Goal: Book appointment/travel/reservation

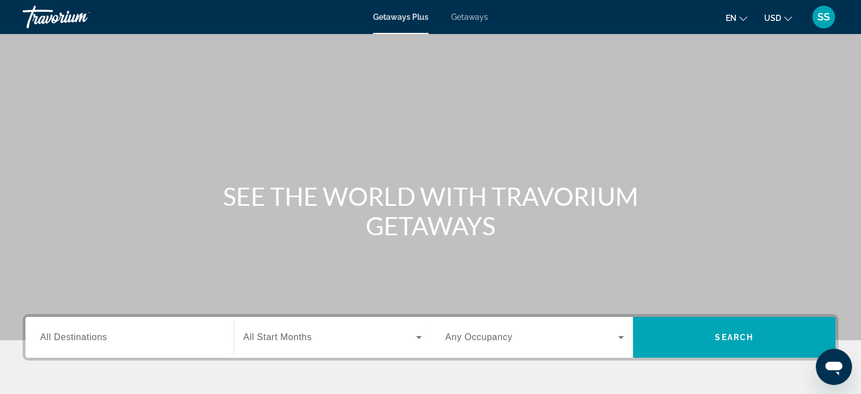
click at [96, 331] on input "Destination All Destinations" at bounding box center [129, 338] width 179 height 14
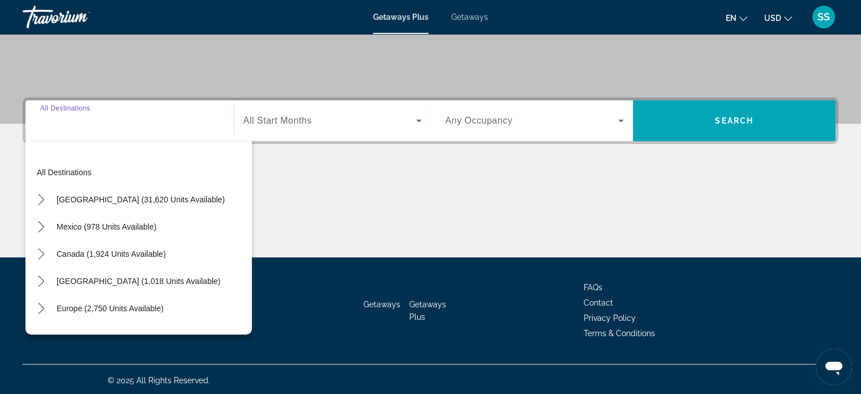
scroll to position [218, 0]
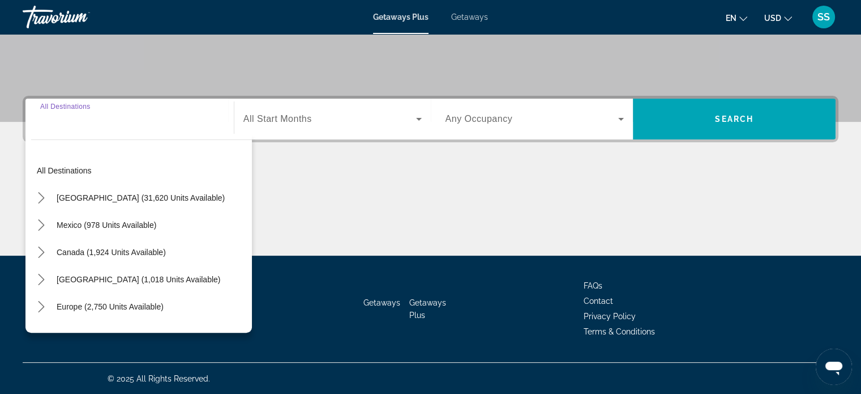
click at [144, 198] on span "[GEOGRAPHIC_DATA] (31,620 units available)" at bounding box center [141, 197] width 168 height 9
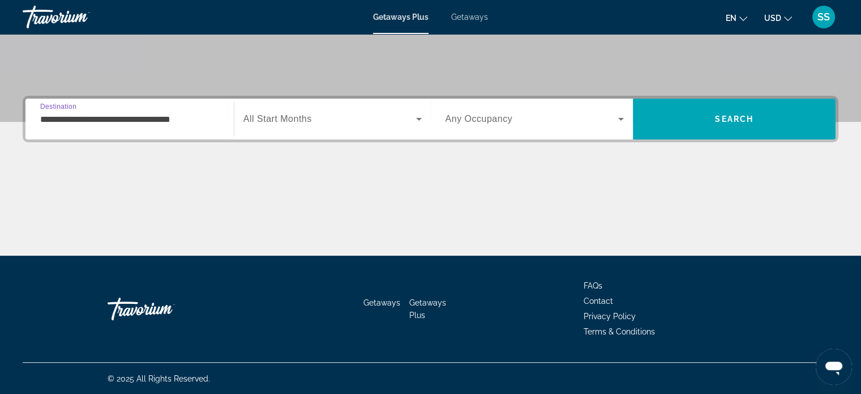
click at [138, 117] on input "**********" at bounding box center [129, 120] width 179 height 14
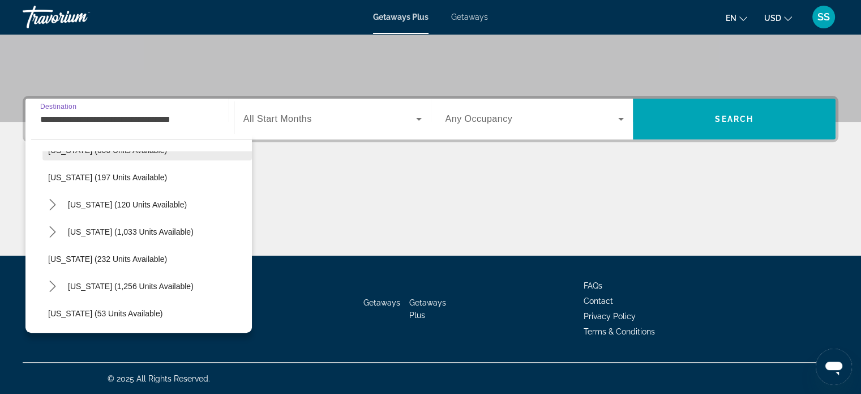
scroll to position [680, 0]
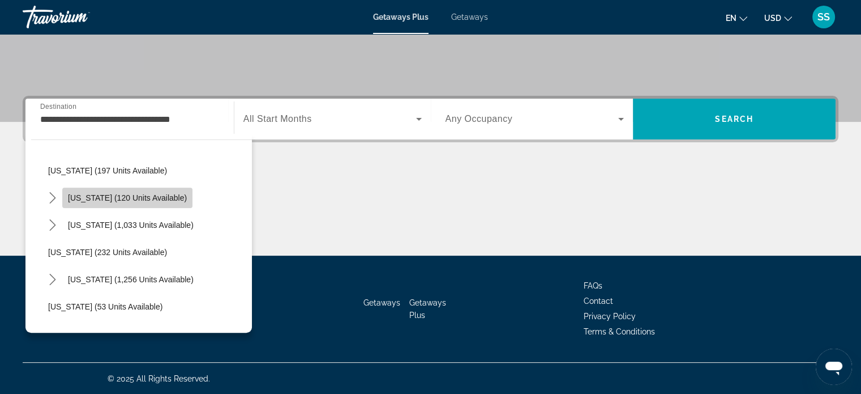
click at [178, 198] on span "Select destination: New York (120 units available)" at bounding box center [127, 197] width 130 height 27
type input "**********"
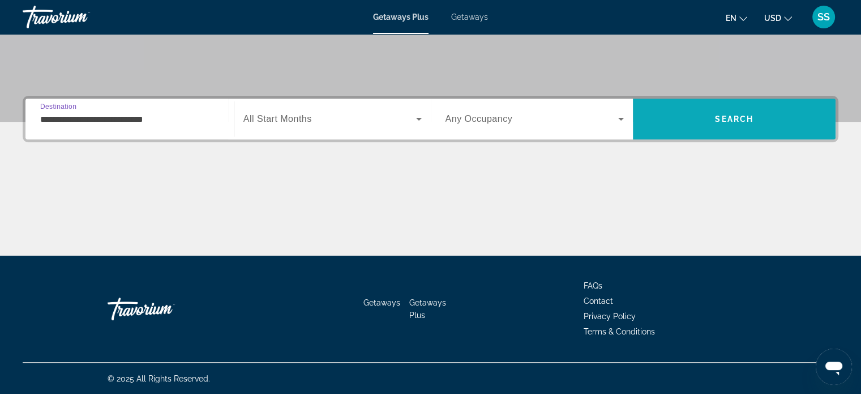
click at [793, 121] on span "Search" at bounding box center [734, 118] width 203 height 27
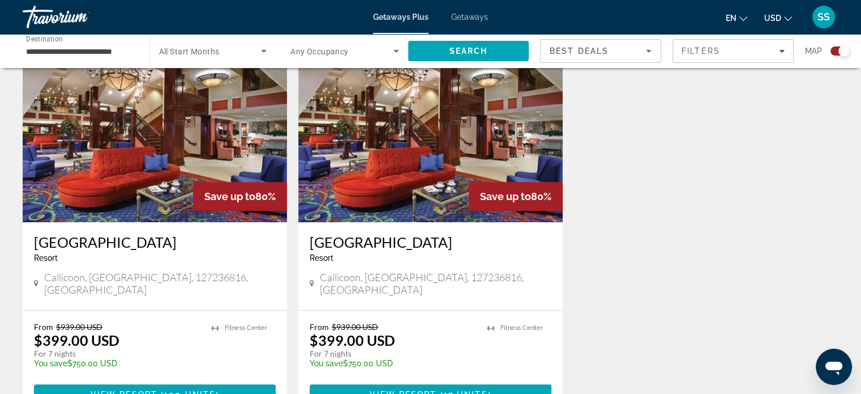
scroll to position [422, 0]
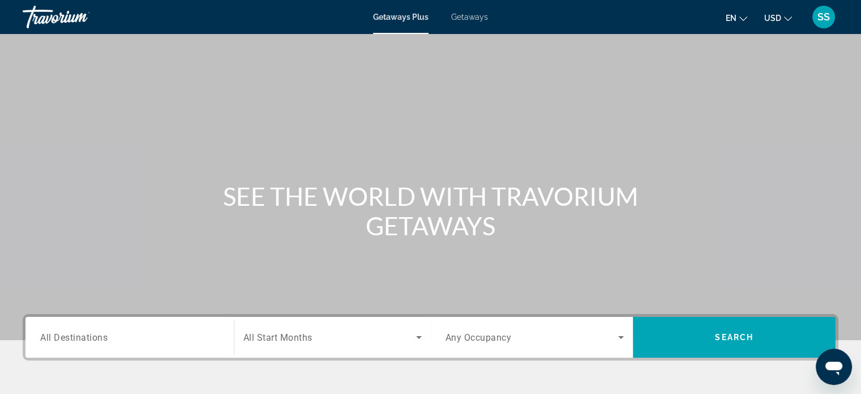
click at [131, 331] on input "Destination All Destinations" at bounding box center [129, 338] width 179 height 14
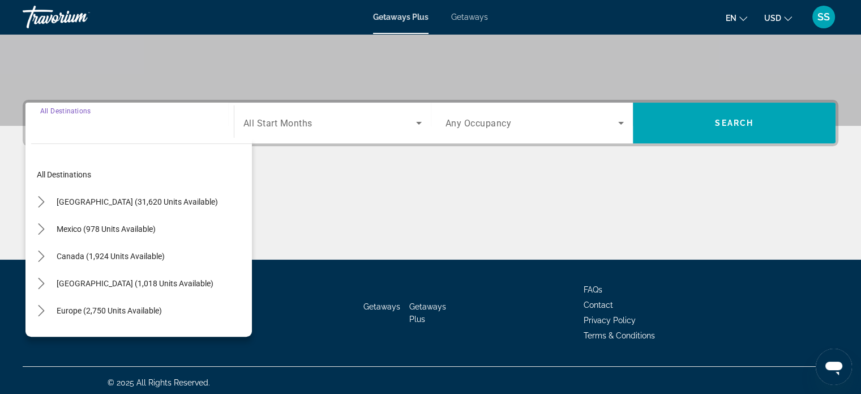
scroll to position [218, 0]
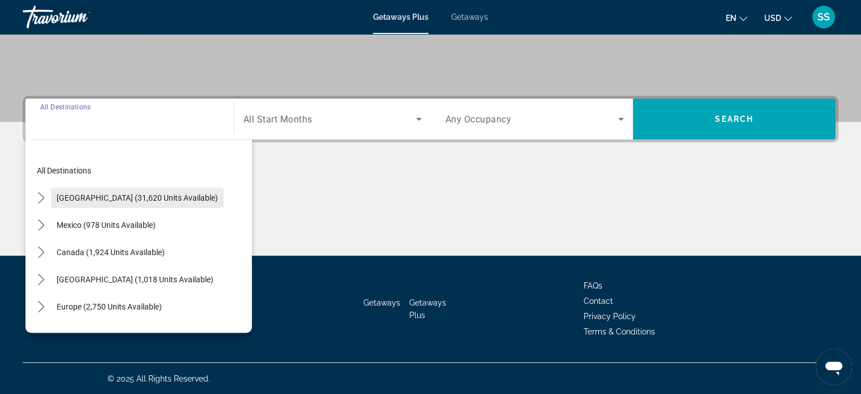
click at [116, 200] on span "[GEOGRAPHIC_DATA] (31,620 units available)" at bounding box center [137, 197] width 161 height 9
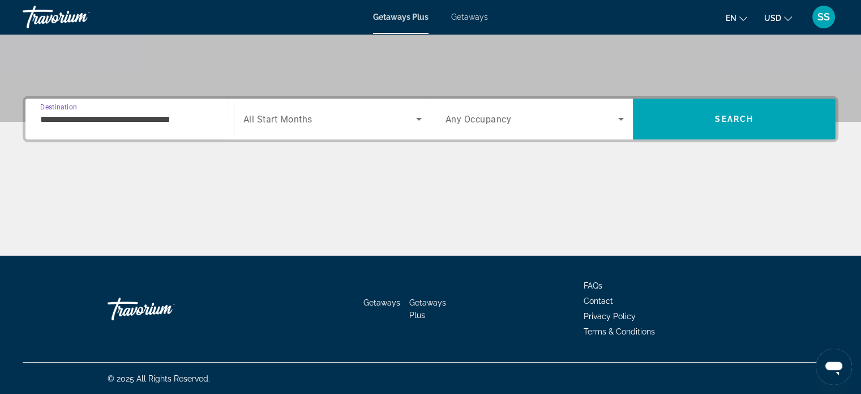
click at [175, 118] on input "**********" at bounding box center [129, 120] width 179 height 14
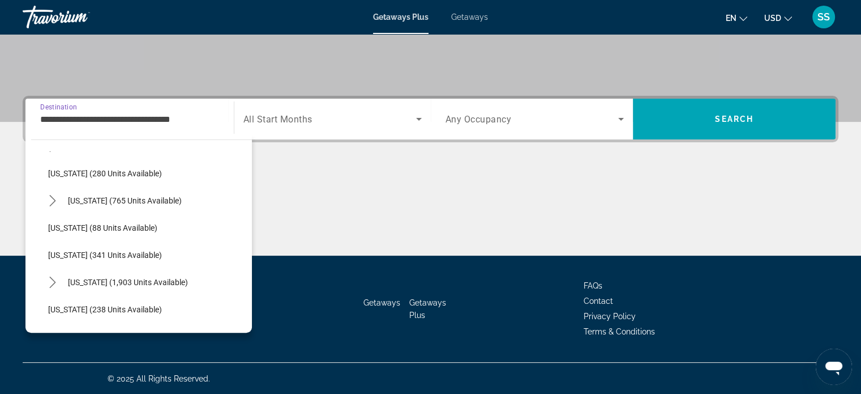
scroll to position [396, 0]
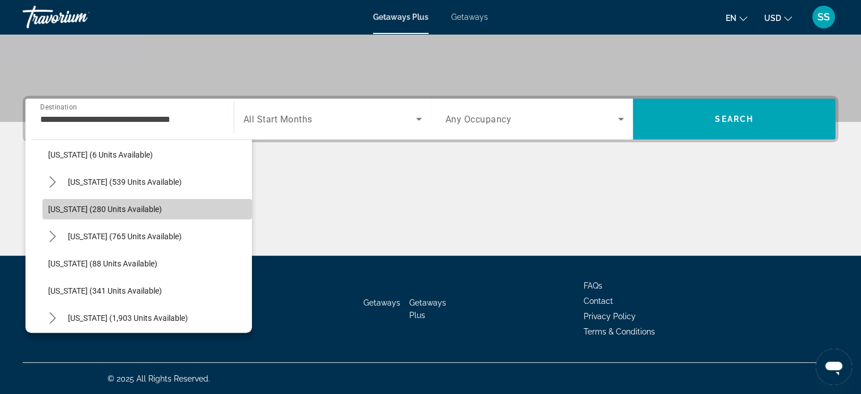
click at [159, 209] on span "Select destination: Maryland (280 units available)" at bounding box center [147, 208] width 210 height 27
type input "**********"
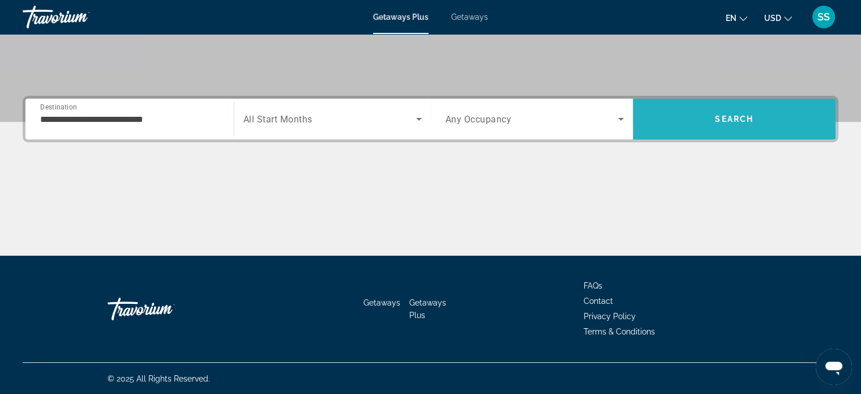
click at [703, 119] on span "Search" at bounding box center [734, 118] width 203 height 27
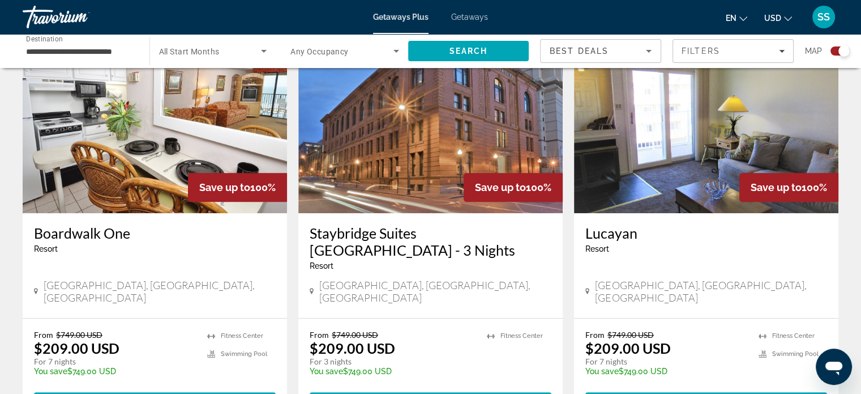
scroll to position [849, 0]
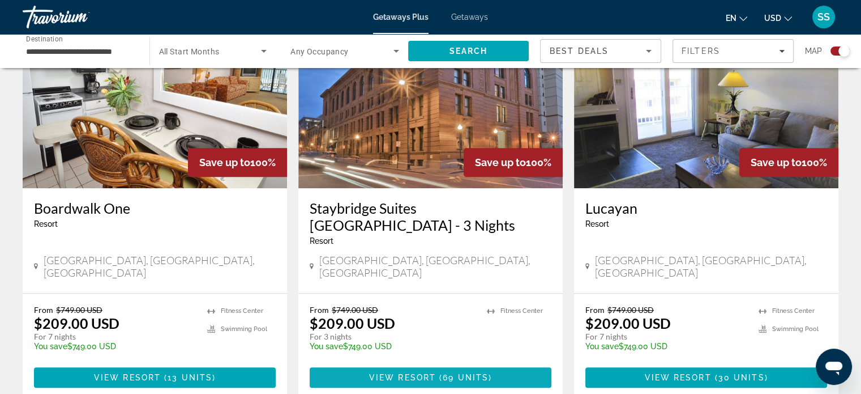
click at [496, 364] on span "Main content" at bounding box center [431, 377] width 242 height 27
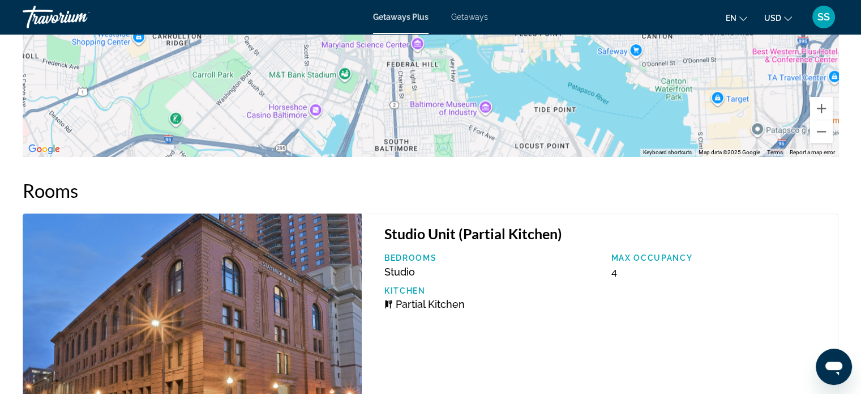
scroll to position [1472, 0]
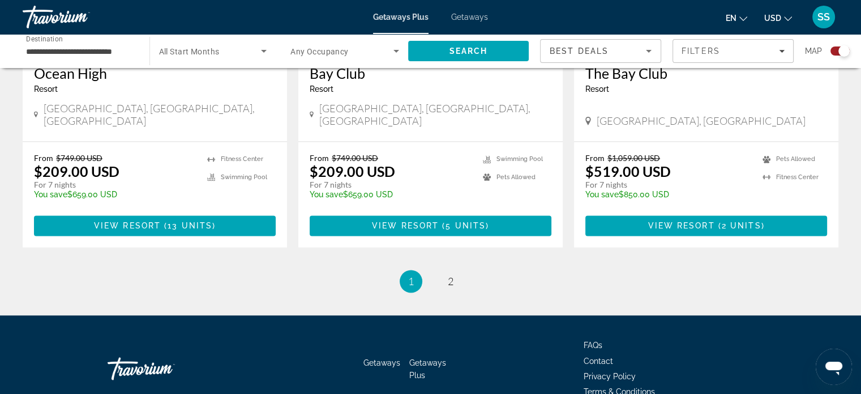
scroll to position [1805, 0]
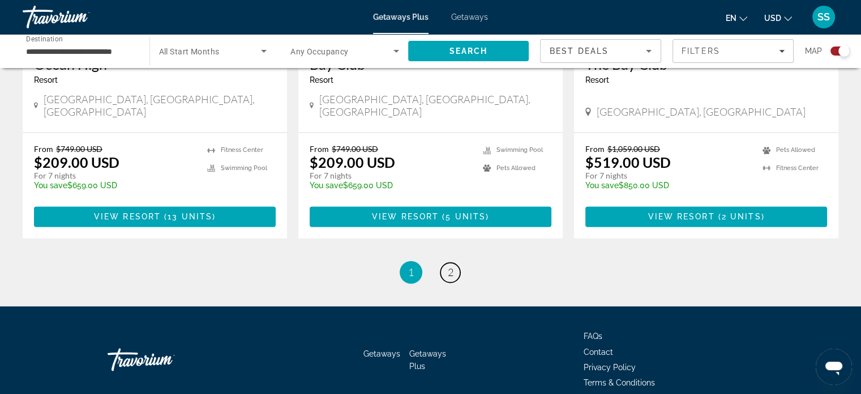
click at [446, 262] on link "page 2" at bounding box center [451, 272] width 20 height 20
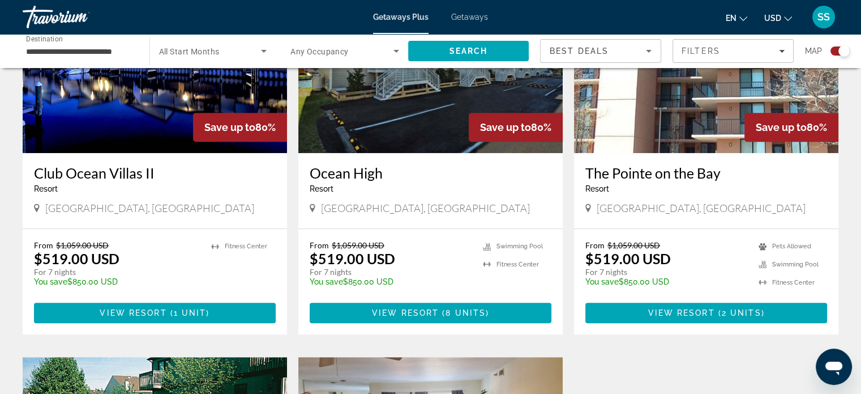
scroll to position [492, 0]
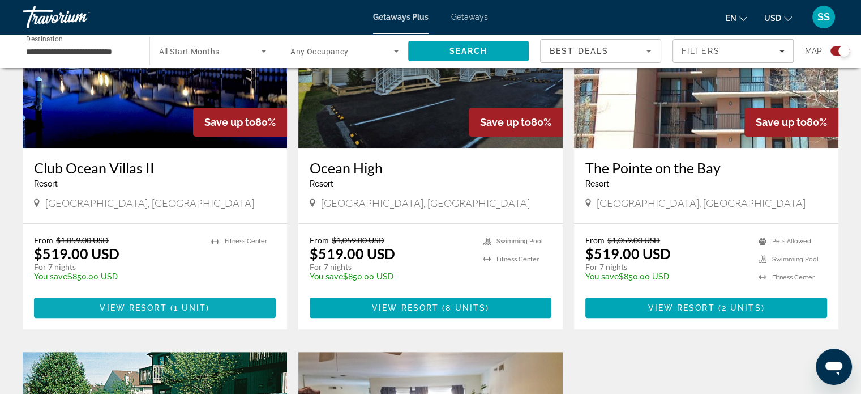
click at [174, 301] on span "Main content" at bounding box center [155, 307] width 242 height 27
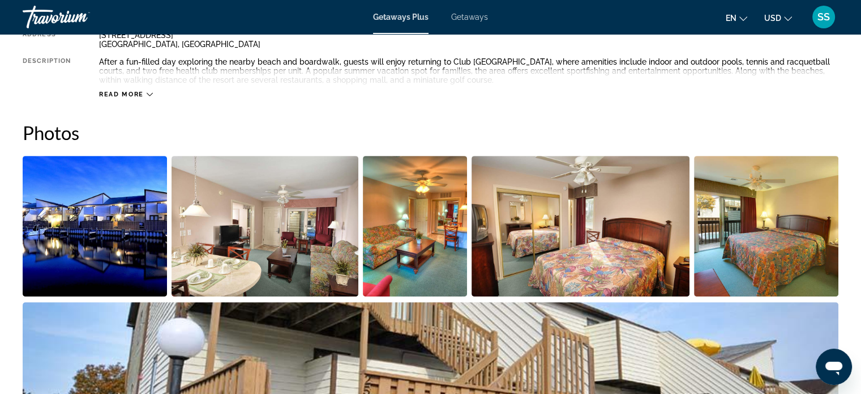
scroll to position [453, 0]
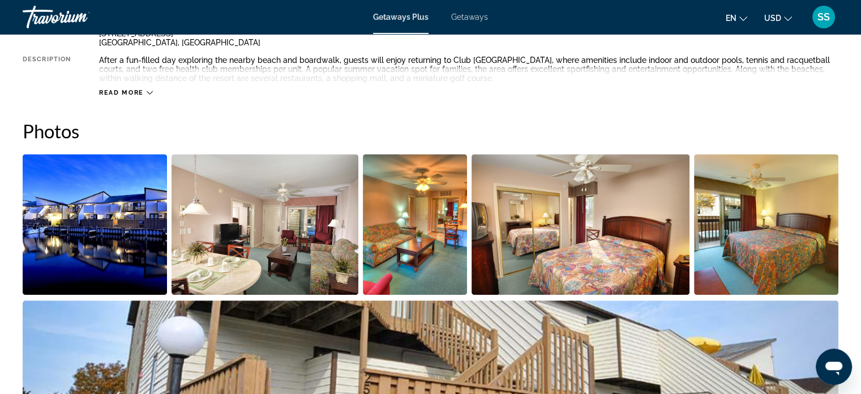
click at [443, 259] on img "Open full-screen image slider" at bounding box center [415, 224] width 105 height 140
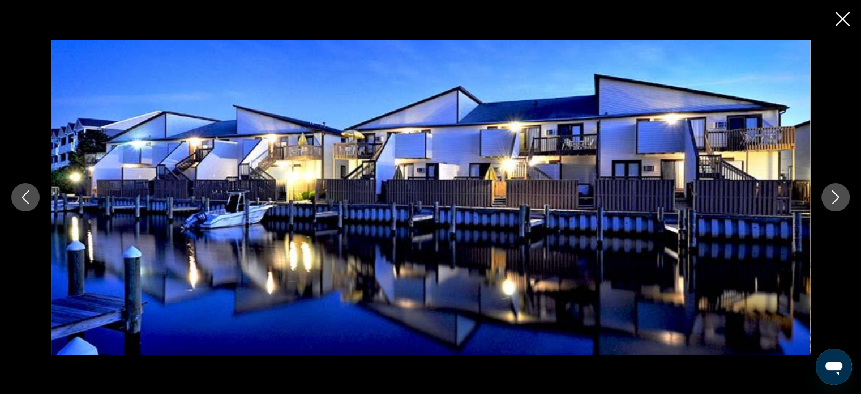
click at [840, 207] on button "Next image" at bounding box center [836, 197] width 28 height 28
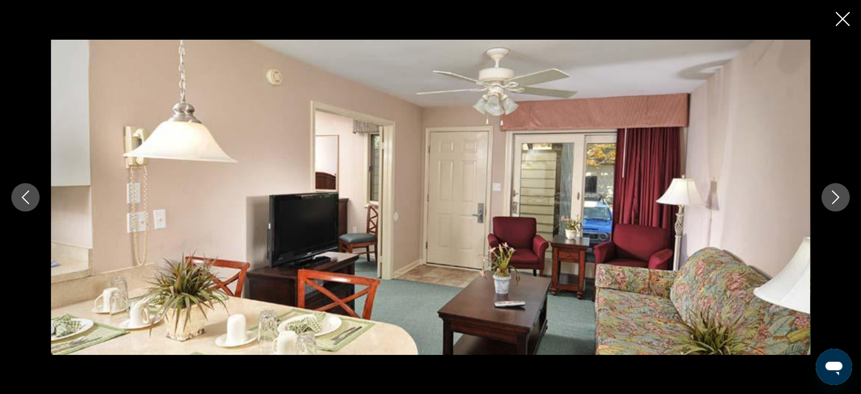
click at [838, 206] on button "Next image" at bounding box center [836, 197] width 28 height 28
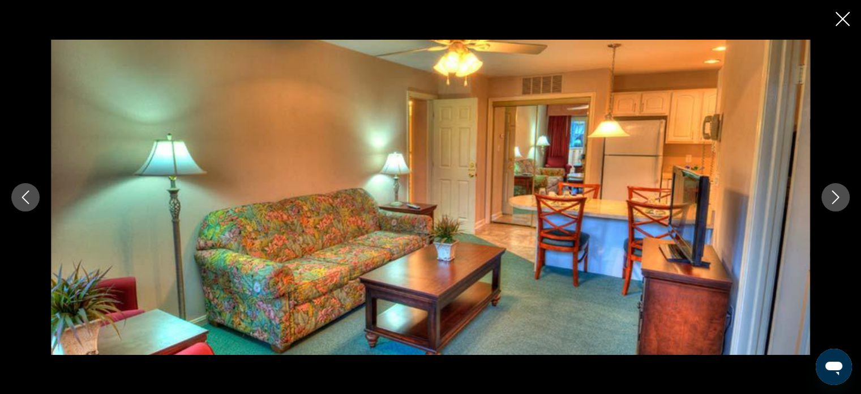
click at [838, 206] on button "Next image" at bounding box center [836, 197] width 28 height 28
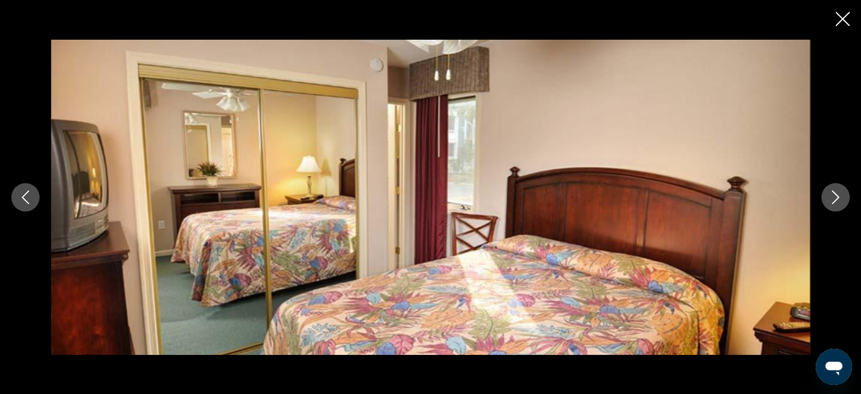
click at [836, 206] on button "Next image" at bounding box center [836, 197] width 28 height 28
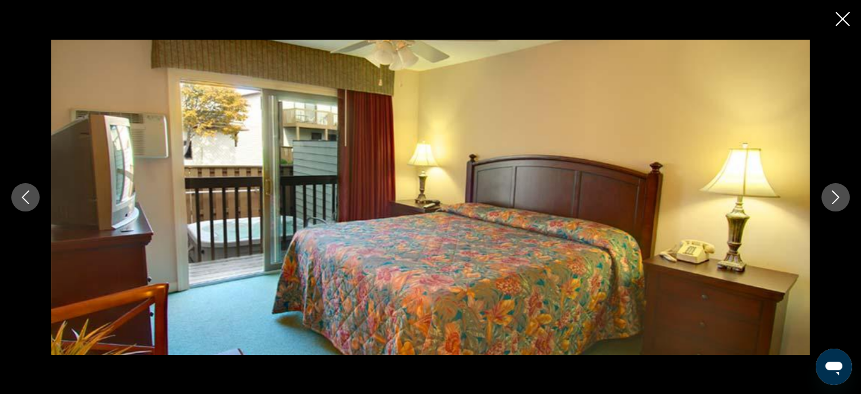
click at [835, 206] on button "Next image" at bounding box center [836, 197] width 28 height 28
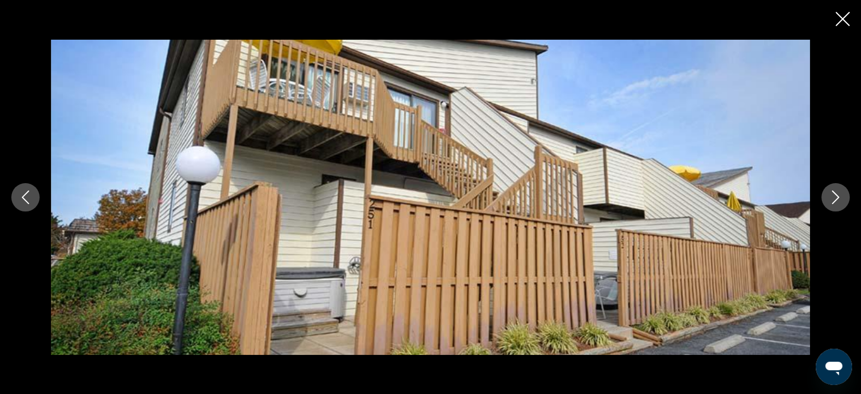
click at [835, 207] on button "Next image" at bounding box center [836, 197] width 28 height 28
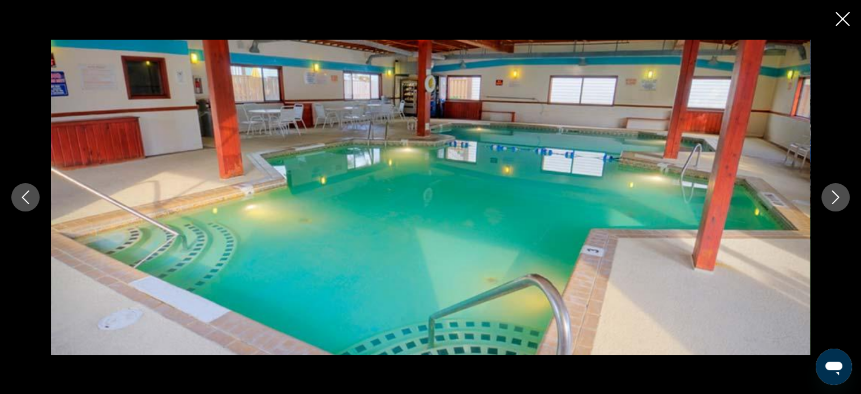
click at [835, 207] on button "Next image" at bounding box center [836, 197] width 28 height 28
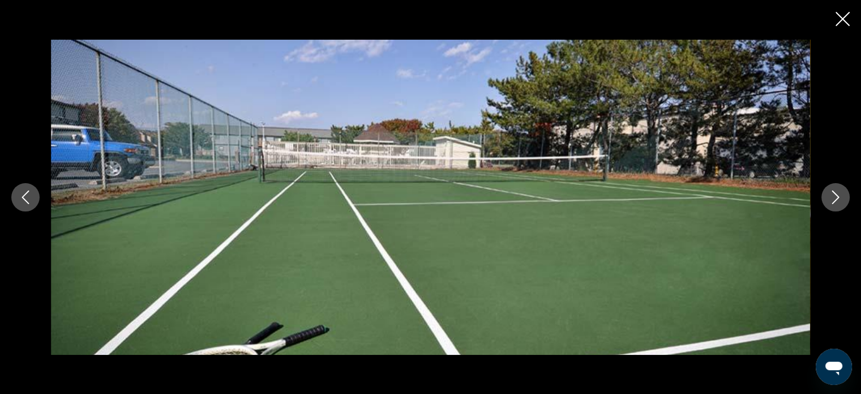
drag, startPoint x: 835, startPoint y: 207, endPoint x: 826, endPoint y: 206, distance: 8.6
click at [834, 207] on button "Next image" at bounding box center [836, 197] width 28 height 28
